Goal: Book appointment/travel/reservation

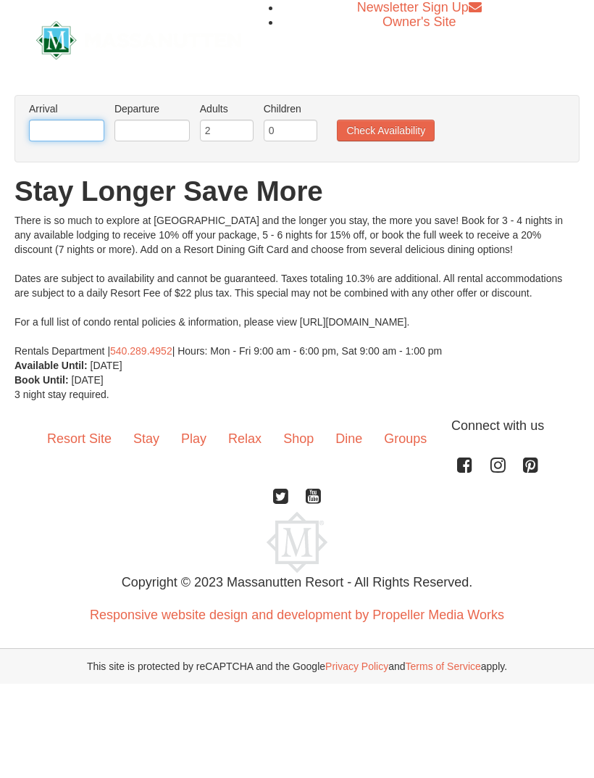
click at [63, 120] on input "text" at bounding box center [66, 131] width 75 height 22
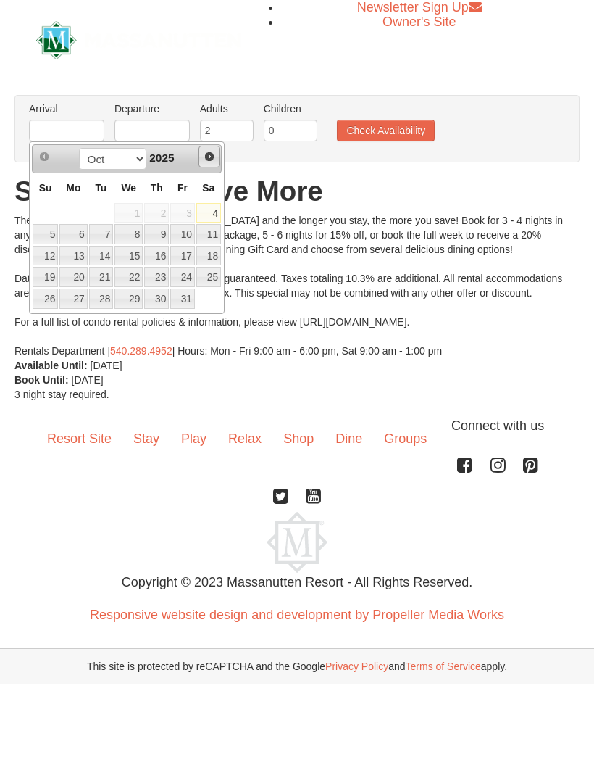
click at [217, 147] on link "Next" at bounding box center [210, 157] width 22 height 22
click at [218, 162] on link "Next" at bounding box center [210, 157] width 22 height 22
click at [141, 273] on link "24" at bounding box center [128, 277] width 28 height 20
type input "[DATE]"
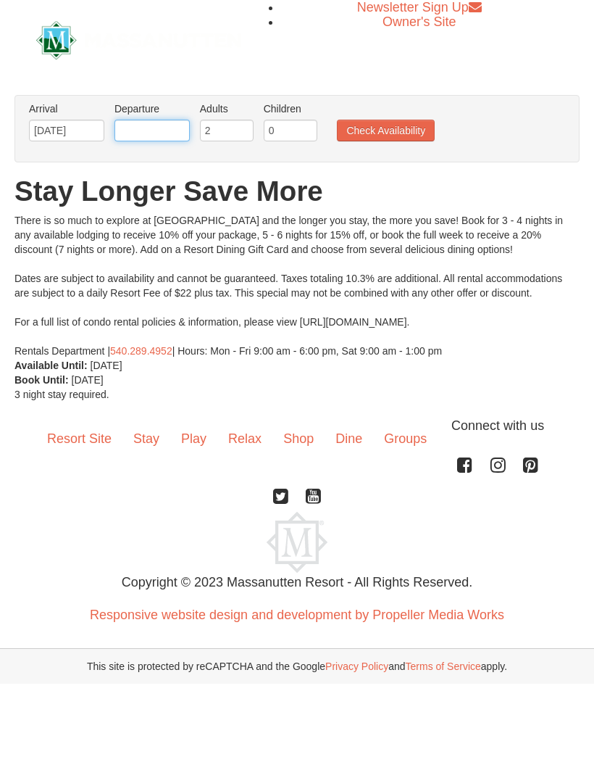
click at [154, 128] on input "text" at bounding box center [151, 131] width 75 height 22
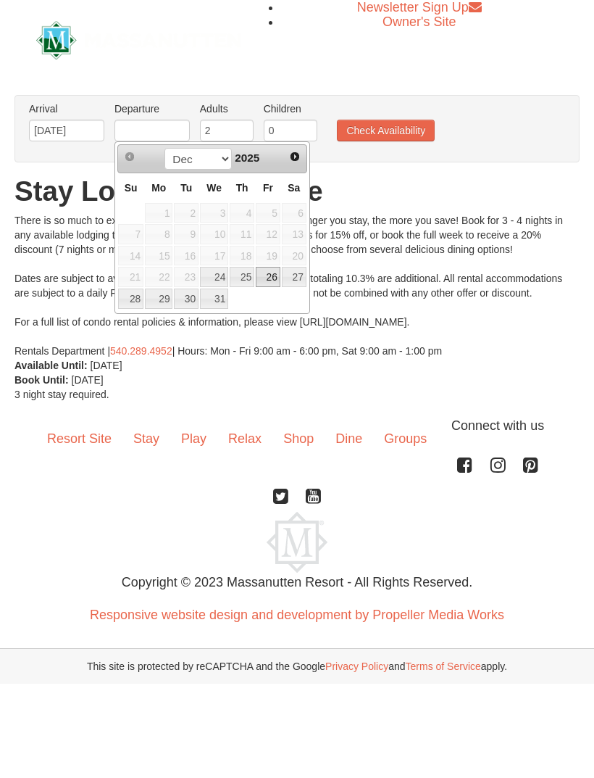
click at [273, 273] on link "26" at bounding box center [268, 277] width 25 height 20
type input "[DATE]"
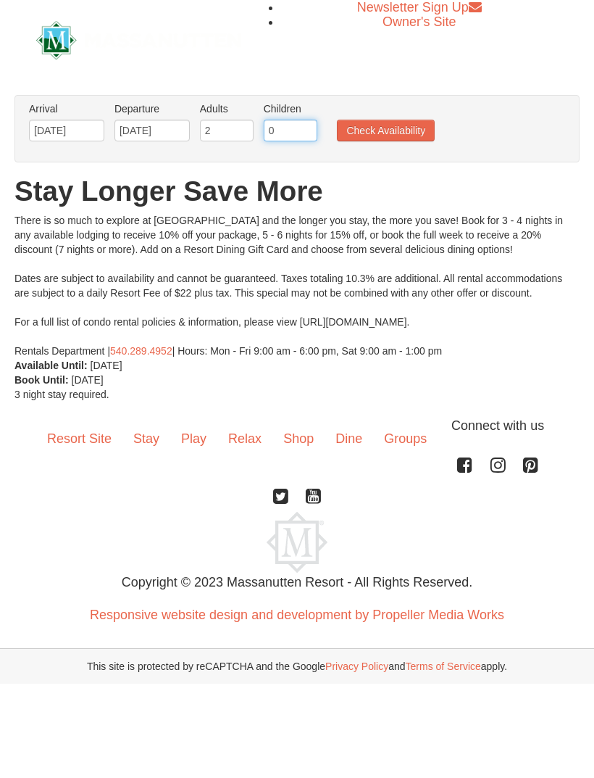
click at [299, 137] on input "0" at bounding box center [291, 131] width 54 height 22
type input "2"
click at [383, 120] on button "Check Availability" at bounding box center [386, 131] width 98 height 22
